Goal: Task Accomplishment & Management: Manage account settings

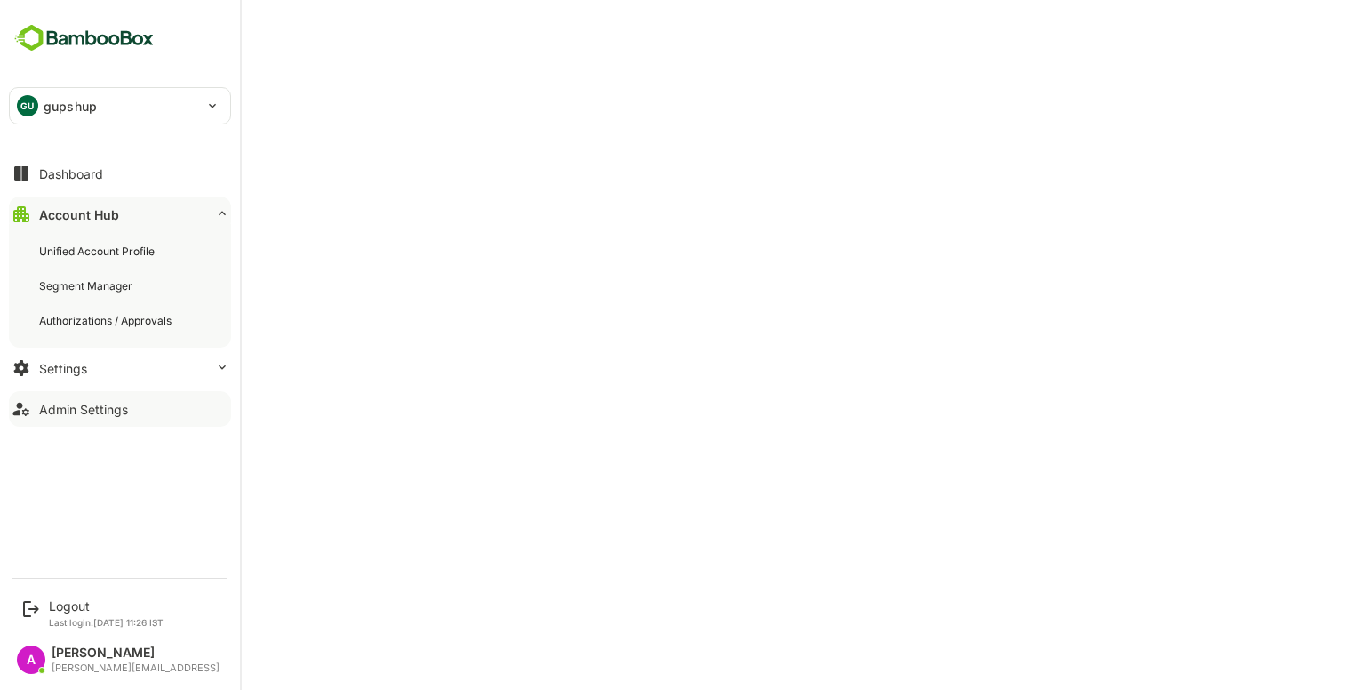
click at [103, 404] on div "Admin Settings" at bounding box center [83, 409] width 89 height 15
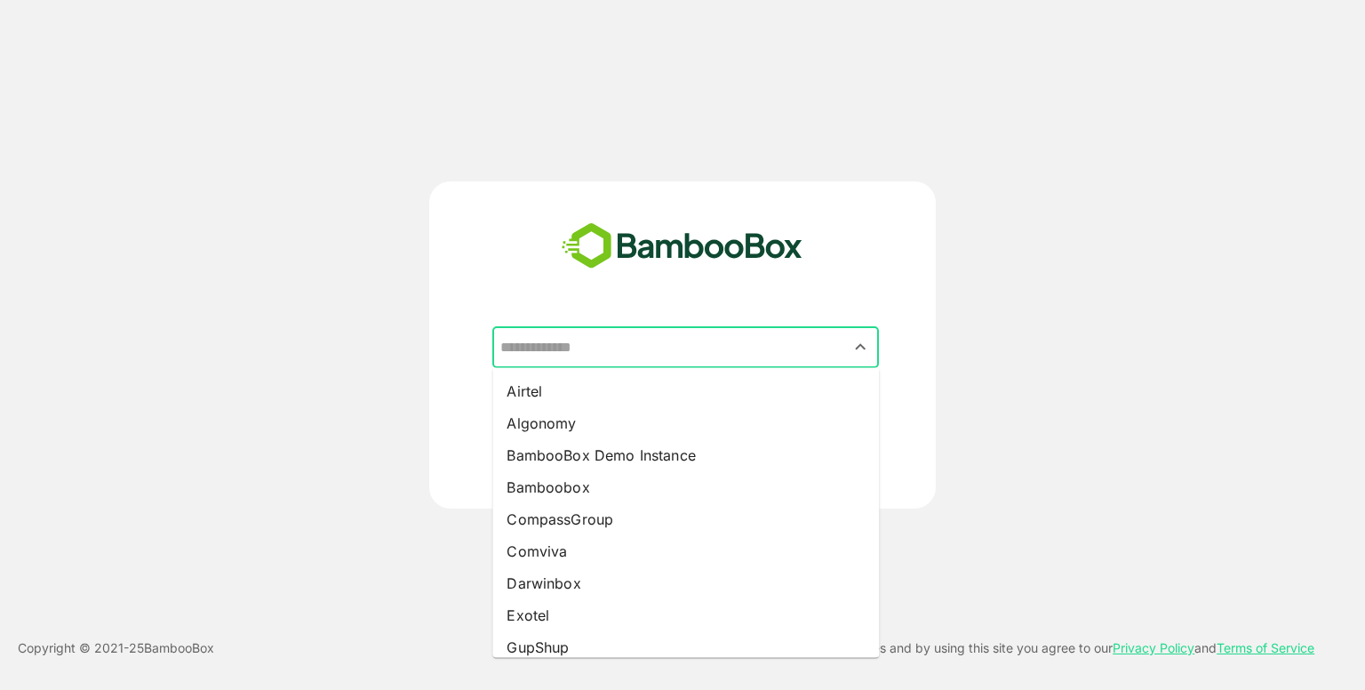
click at [673, 345] on input "text" at bounding box center [686, 348] width 380 height 34
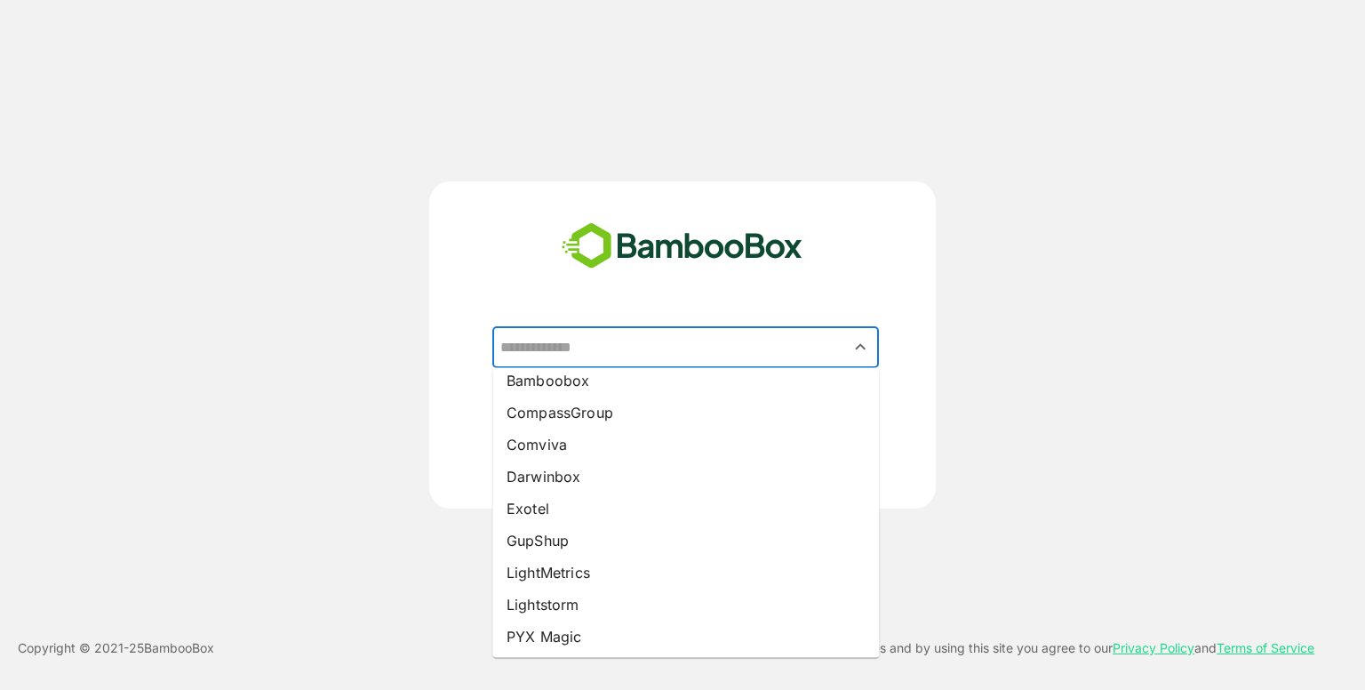
scroll to position [110, 0]
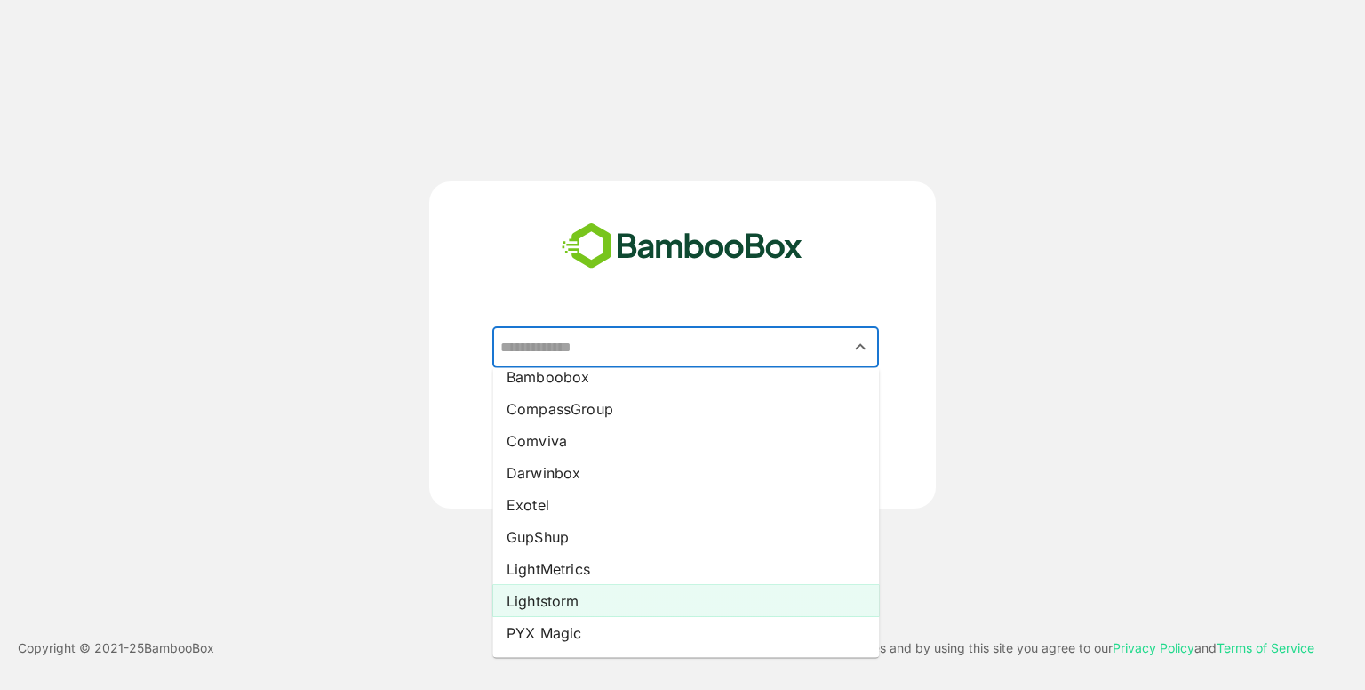
click at [572, 589] on li "Lightstorm" at bounding box center [685, 601] width 387 height 32
type input "**********"
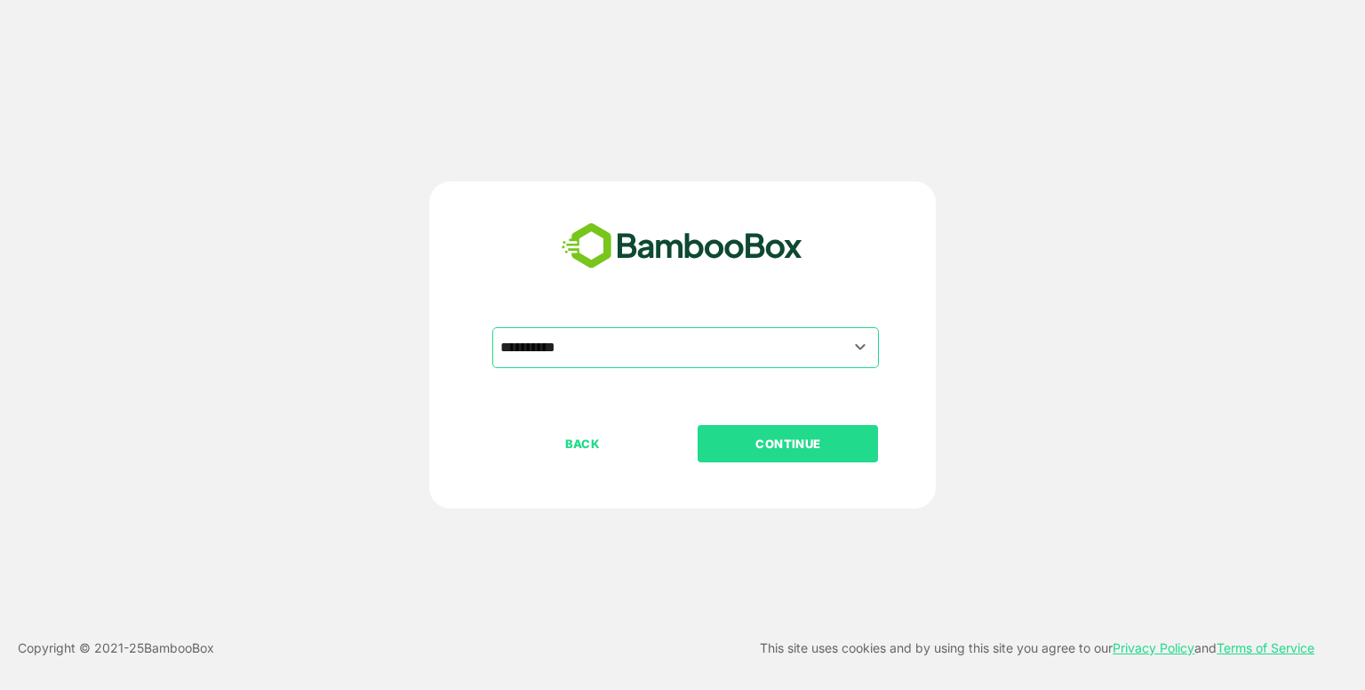
click at [761, 450] on p "CONTINUE" at bounding box center [789, 444] width 178 height 20
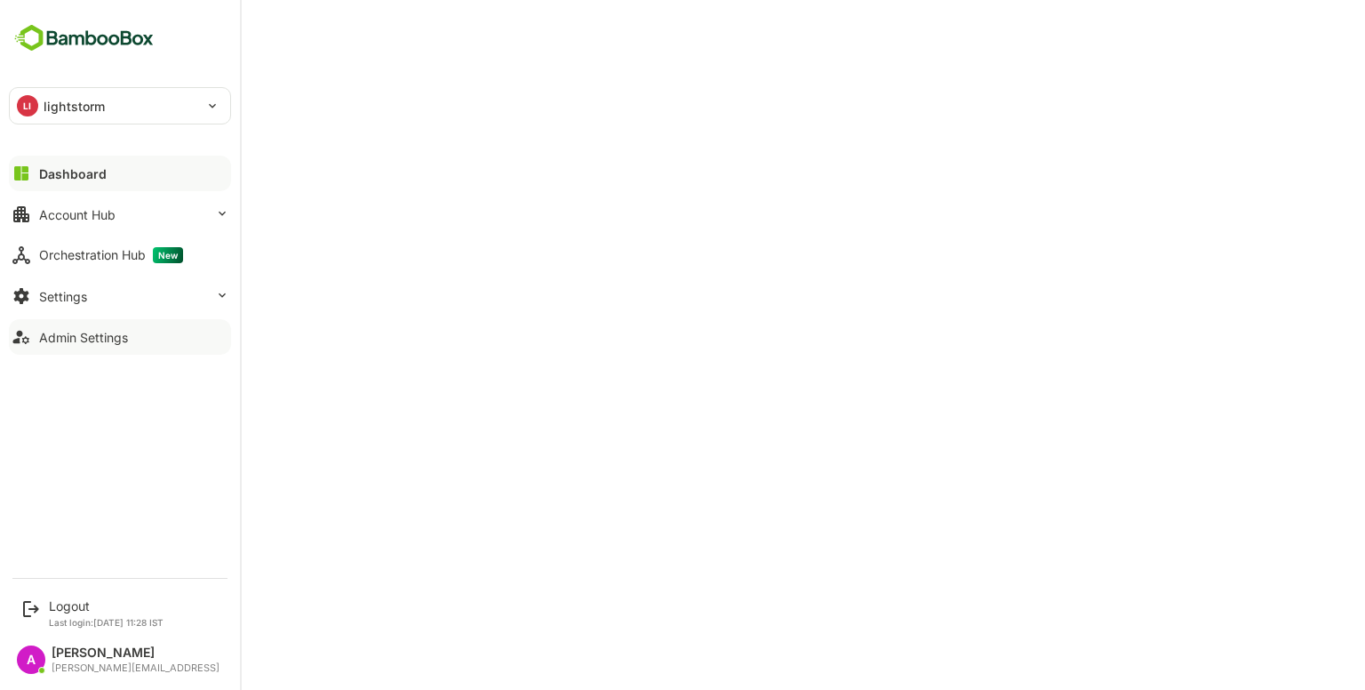
click at [86, 325] on button "Admin Settings" at bounding box center [120, 337] width 222 height 36
click at [68, 300] on div "Settings" at bounding box center [63, 296] width 48 height 15
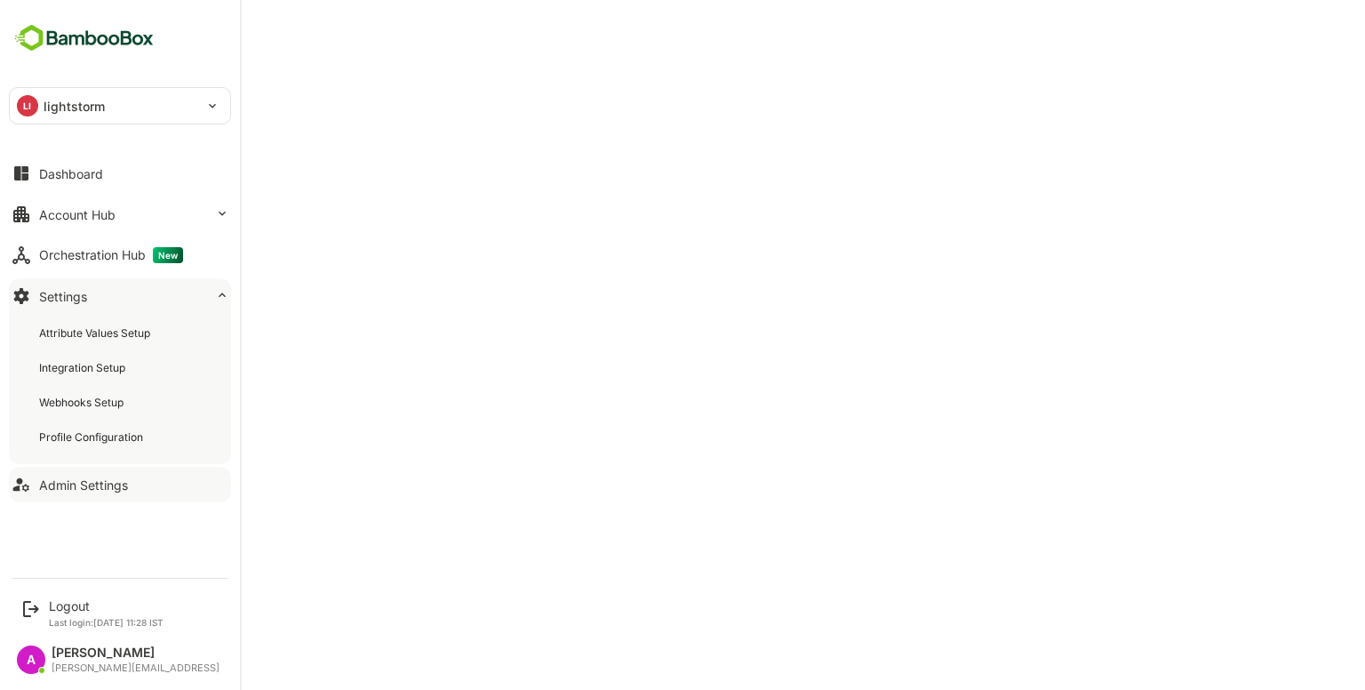
click at [64, 495] on button "Admin Settings" at bounding box center [120, 485] width 222 height 36
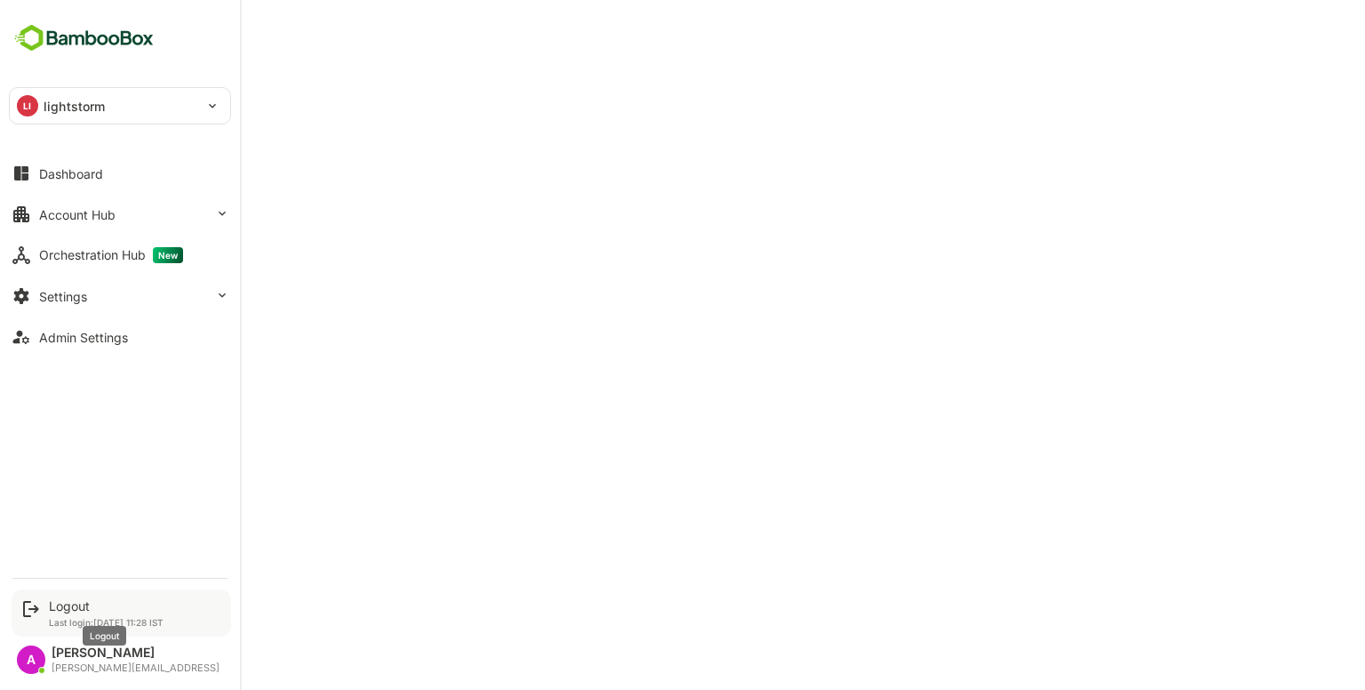
click at [69, 606] on div "Logout" at bounding box center [106, 605] width 115 height 15
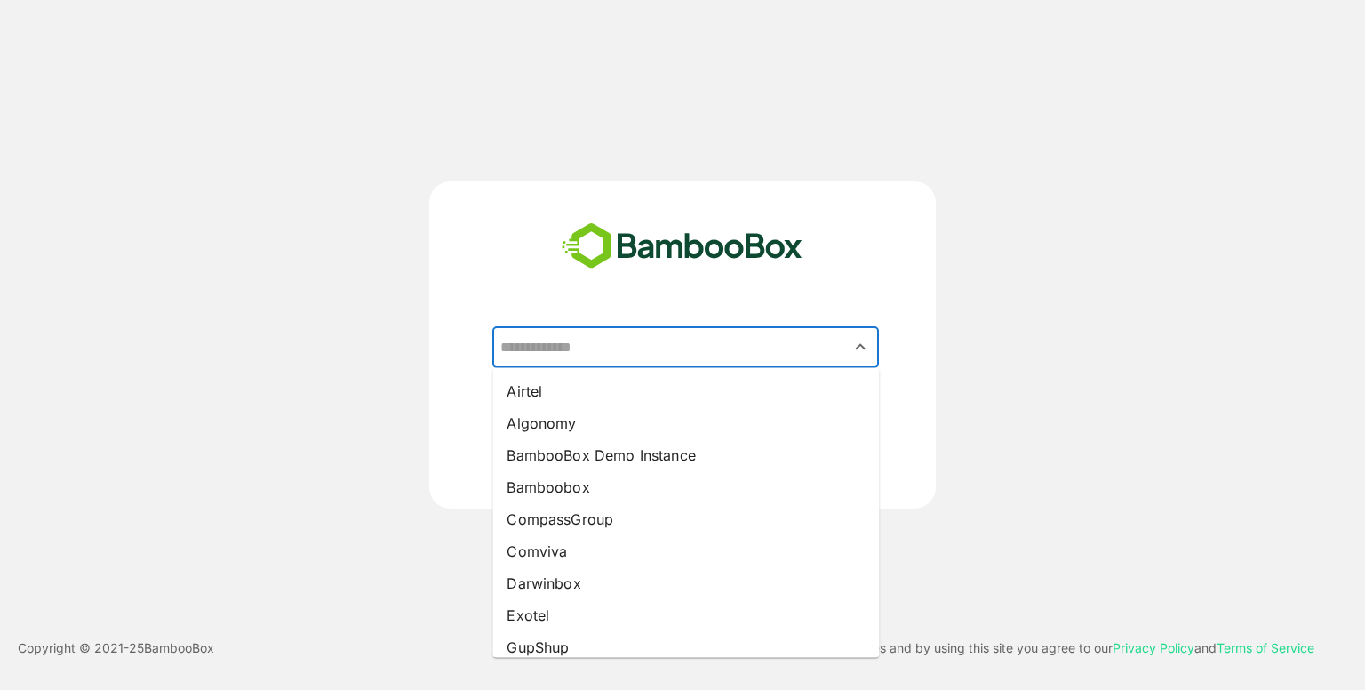
click at [661, 331] on input "text" at bounding box center [686, 348] width 380 height 34
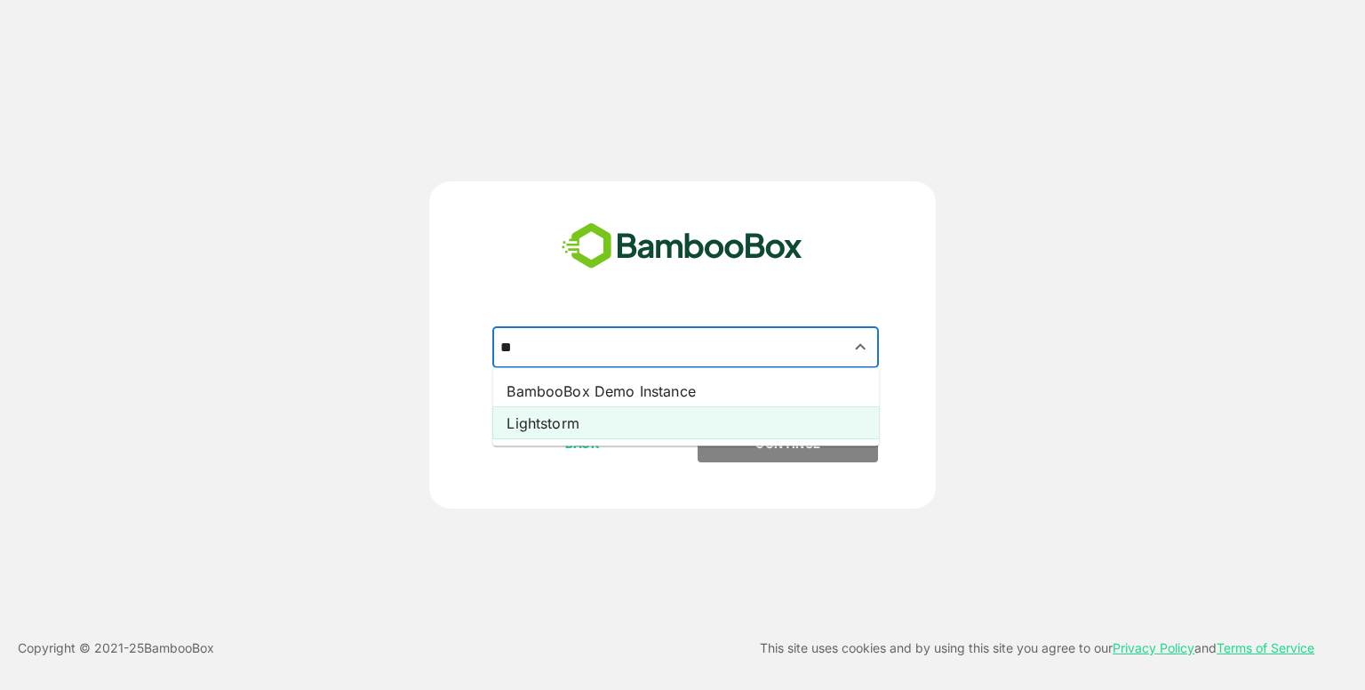
click at [576, 420] on li "Lightstorm" at bounding box center [685, 423] width 387 height 32
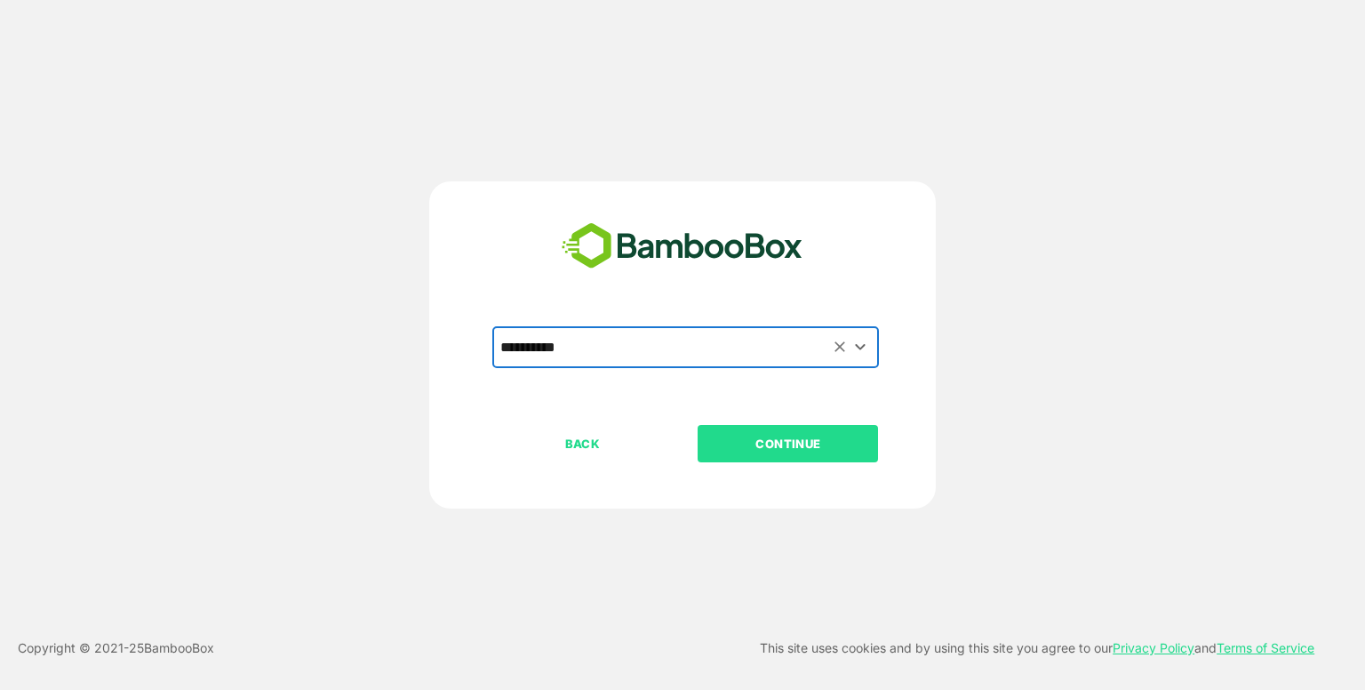
type input "**********"
click at [749, 431] on button "CONTINUE" at bounding box center [788, 443] width 180 height 37
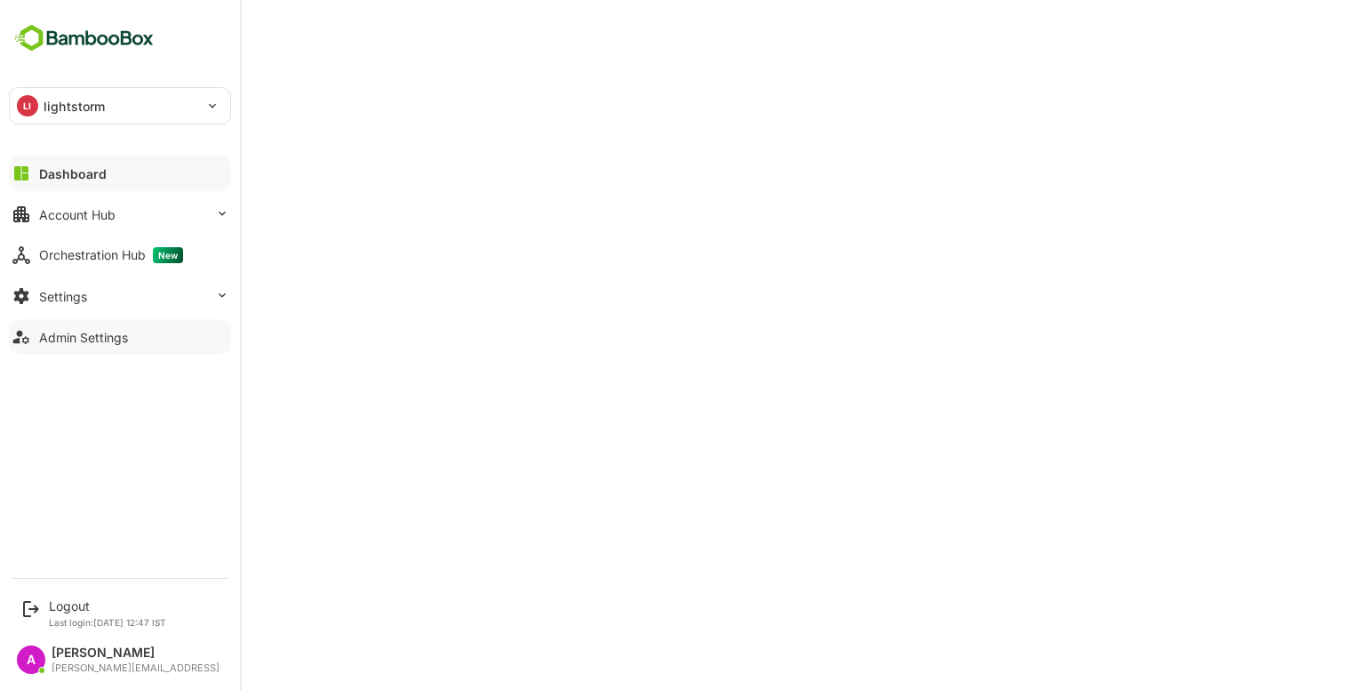
click at [32, 342] on button "Admin Settings" at bounding box center [120, 337] width 222 height 36
click at [82, 609] on div "Logout" at bounding box center [107, 605] width 117 height 15
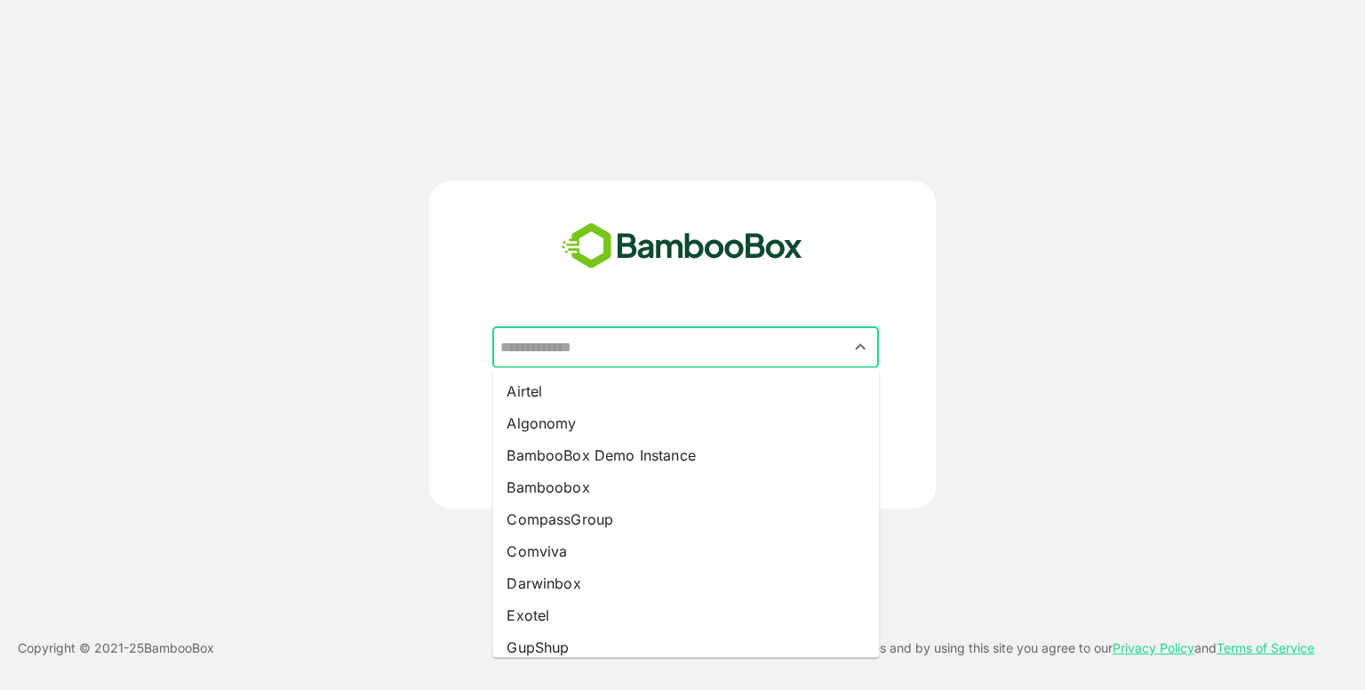
click at [663, 349] on input "text" at bounding box center [686, 348] width 380 height 34
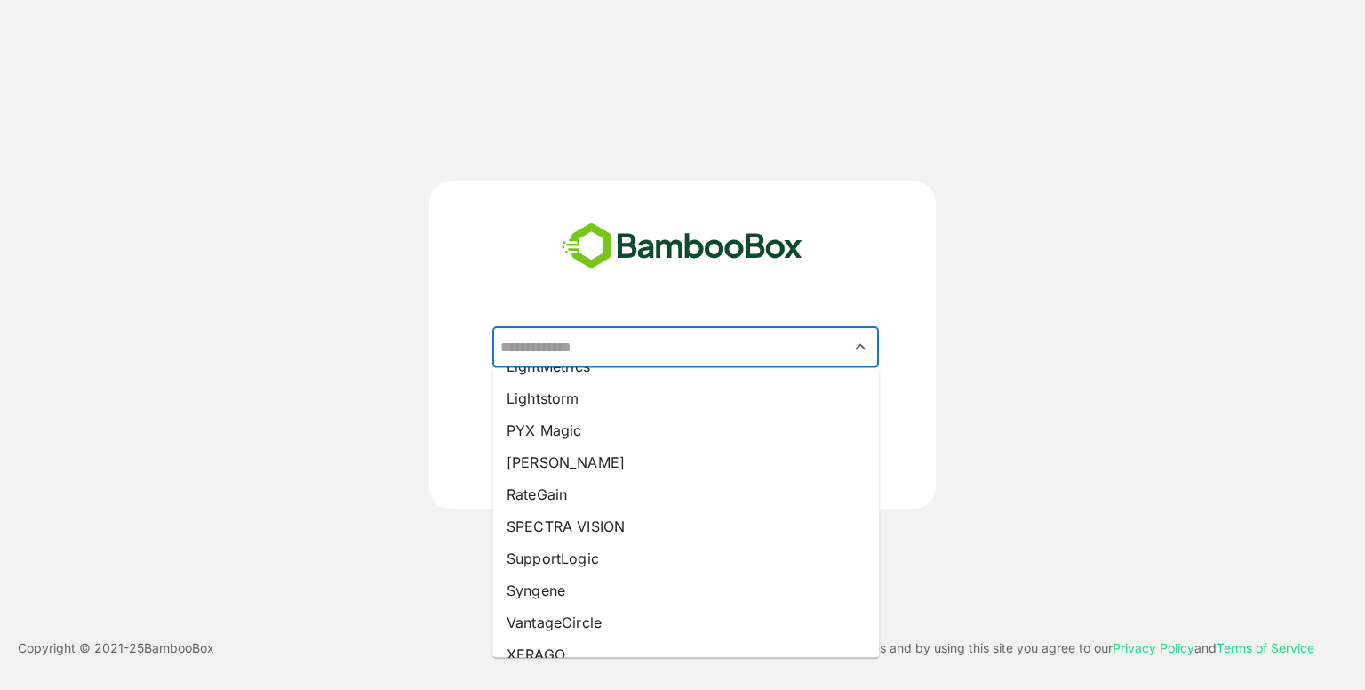
scroll to position [315, 0]
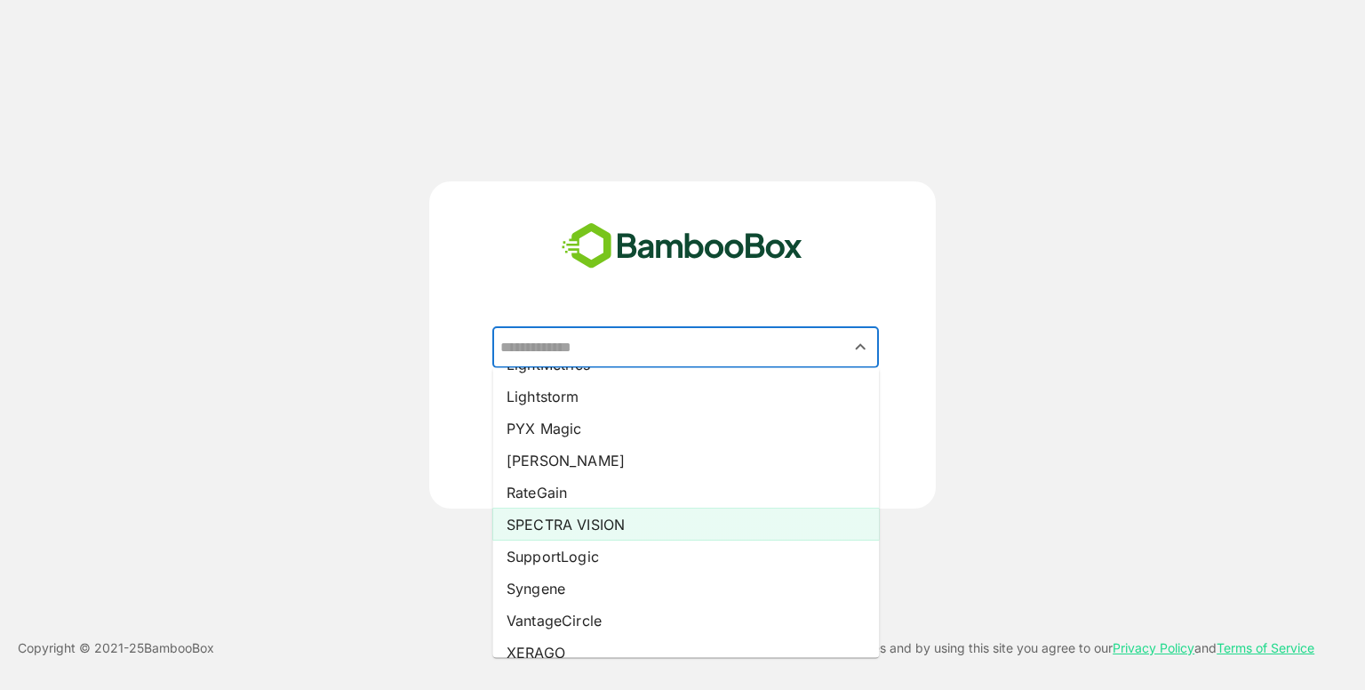
click at [583, 529] on li "SPECTRA VISION" at bounding box center [685, 524] width 387 height 32
type input "**********"
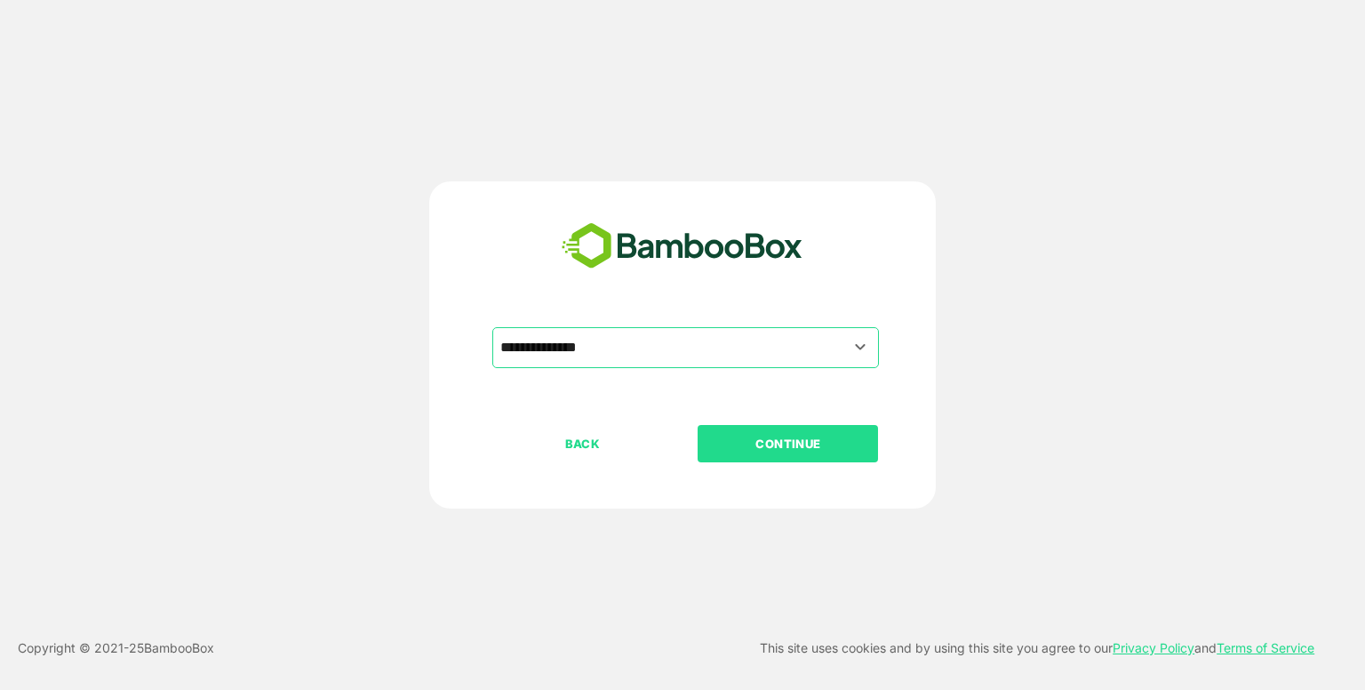
click at [720, 451] on p "CONTINUE" at bounding box center [789, 444] width 178 height 20
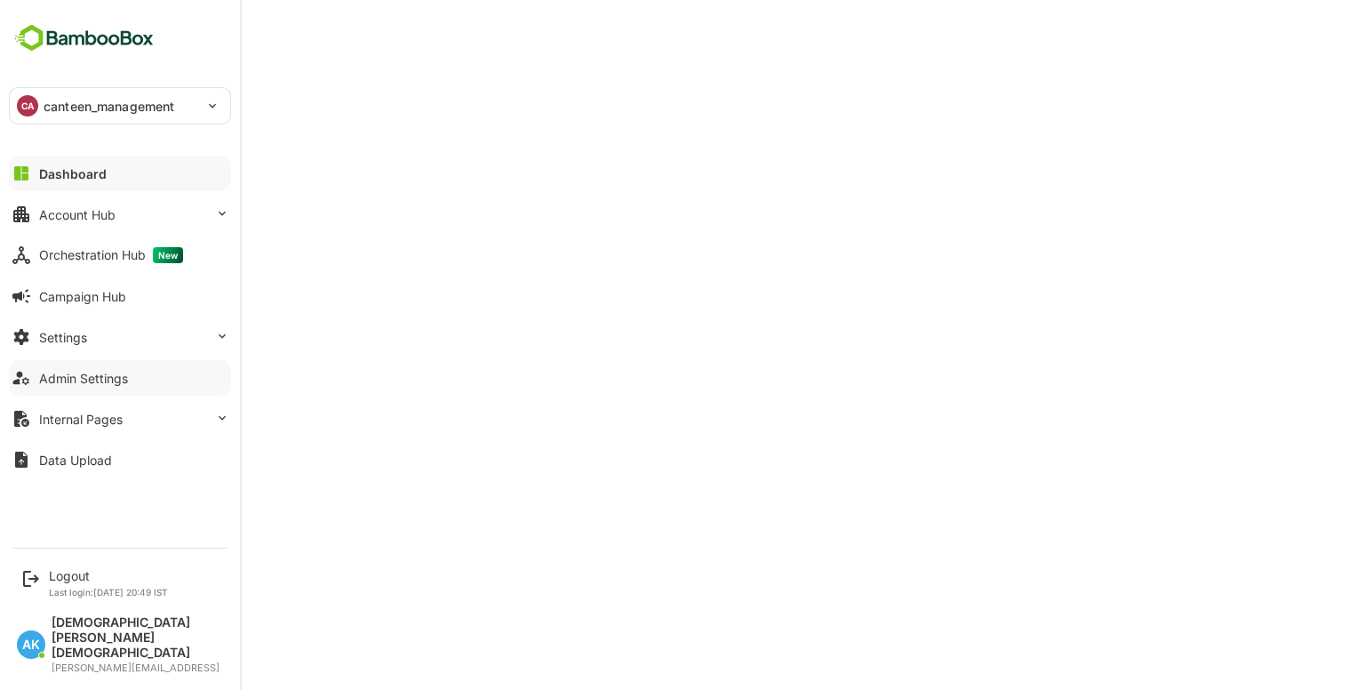
click at [94, 378] on div "Admin Settings" at bounding box center [83, 378] width 89 height 15
